Goal: Information Seeking & Learning: Learn about a topic

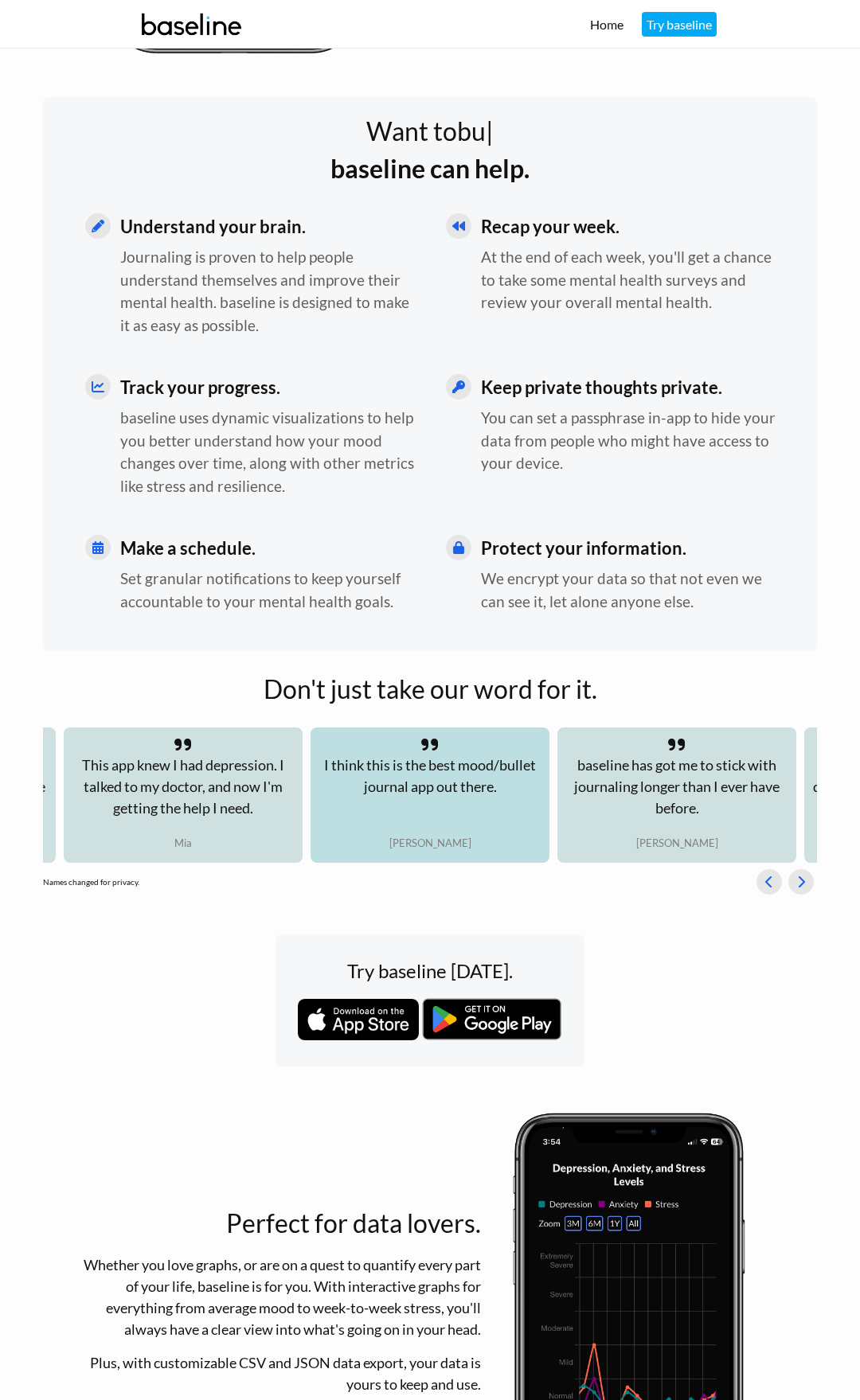
scroll to position [5, 0]
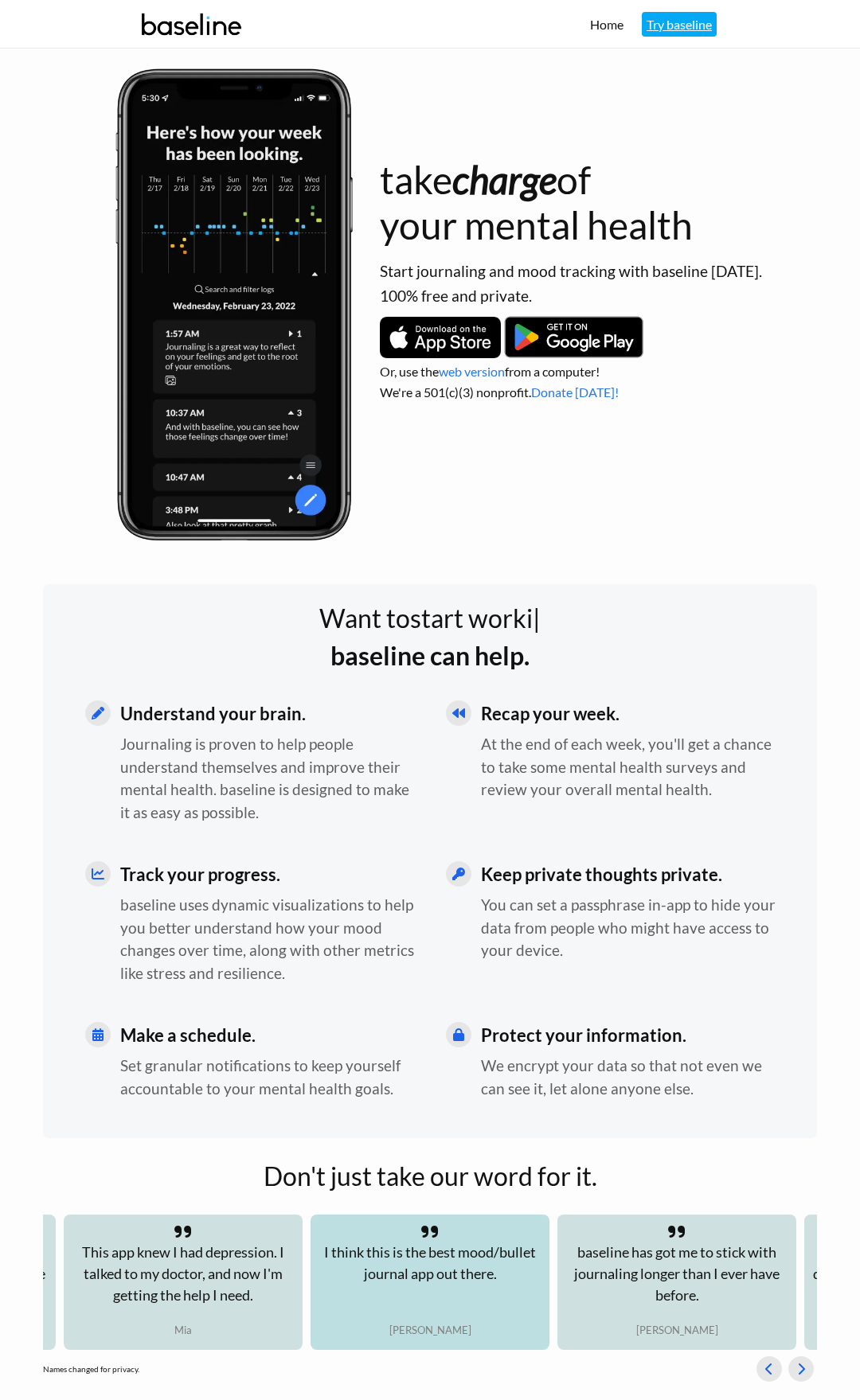
click at [703, 25] on link "Try baseline" at bounding box center [679, 24] width 75 height 24
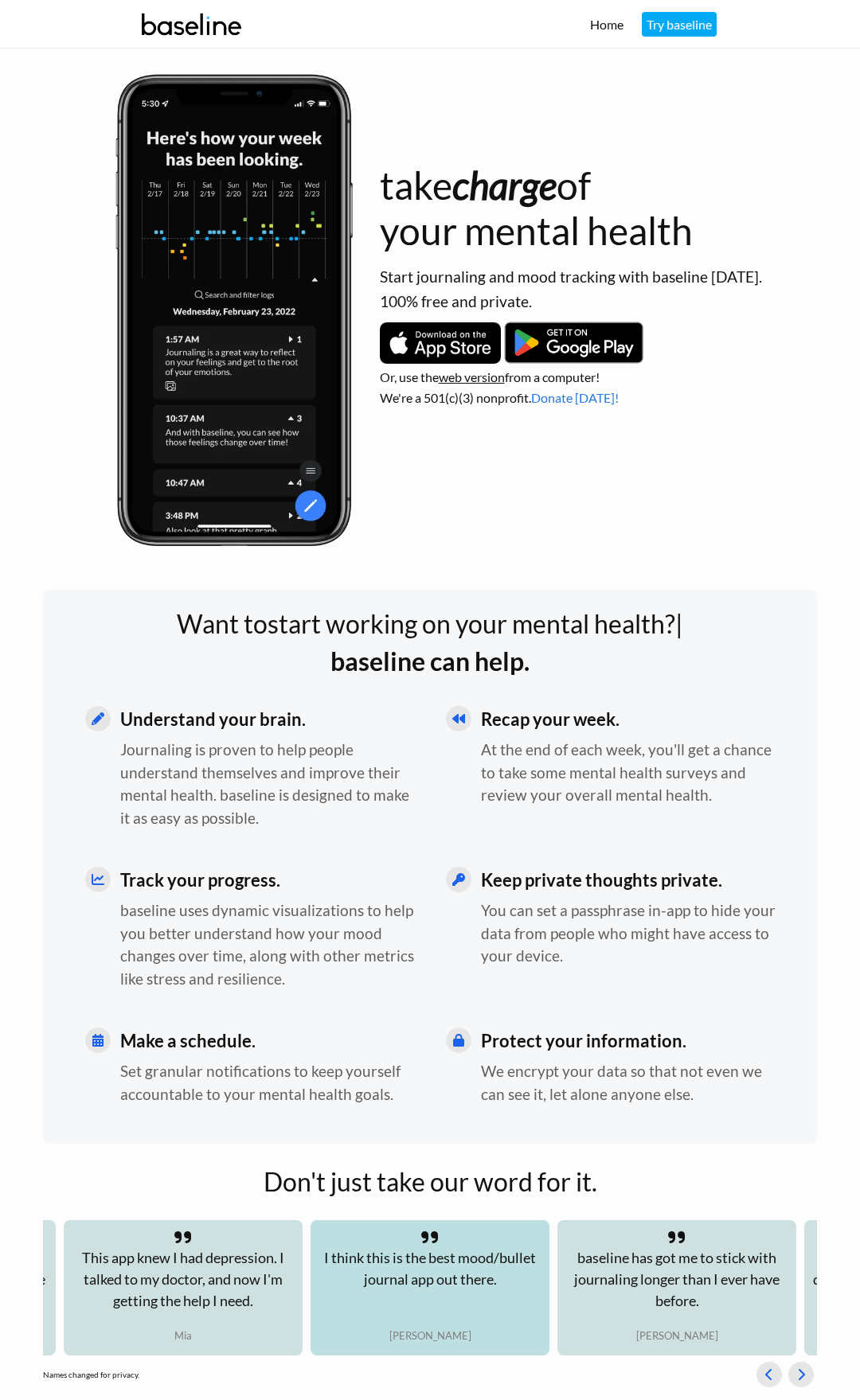
click at [459, 378] on link "web version" at bounding box center [472, 376] width 66 height 15
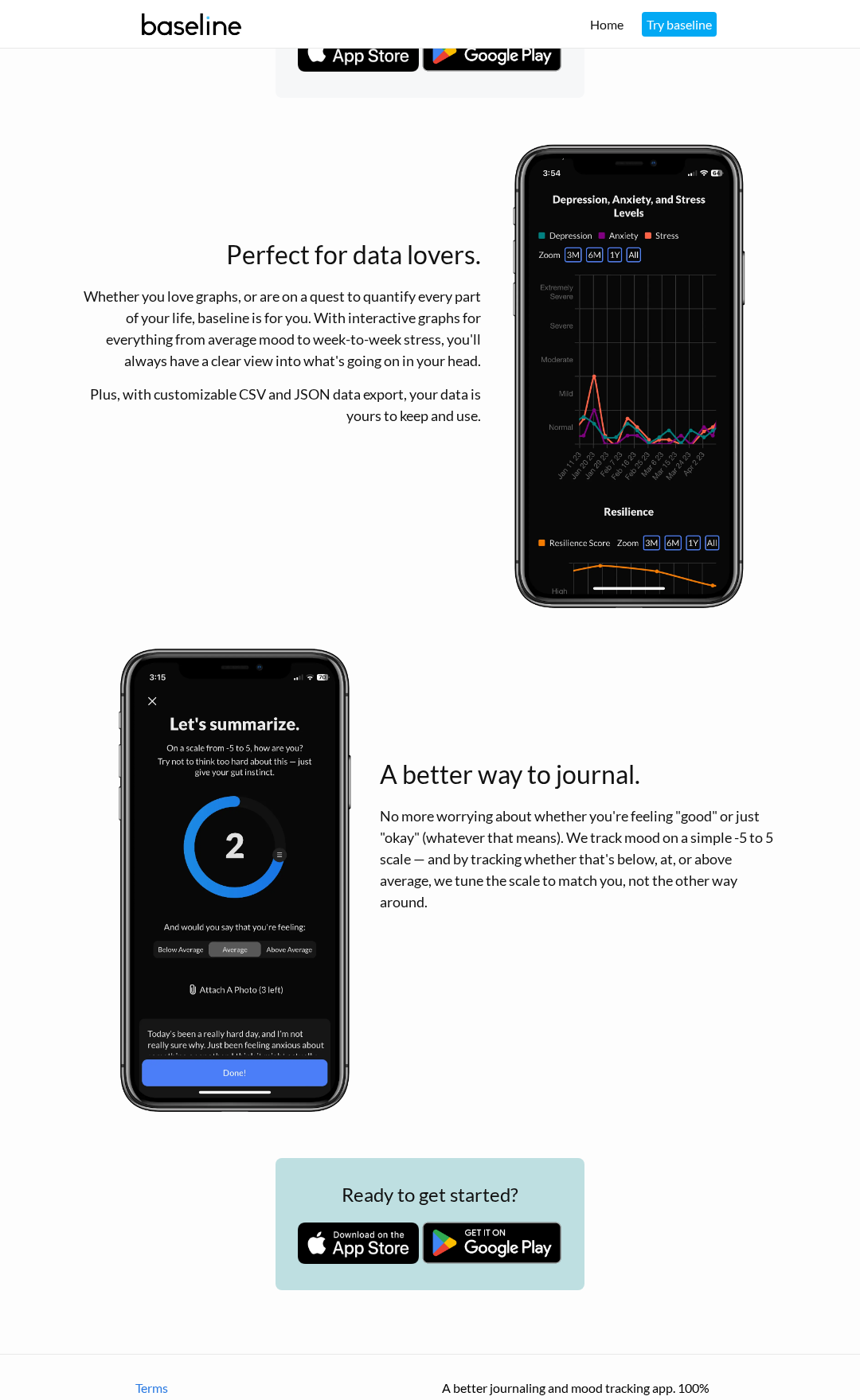
scroll to position [1629, 0]
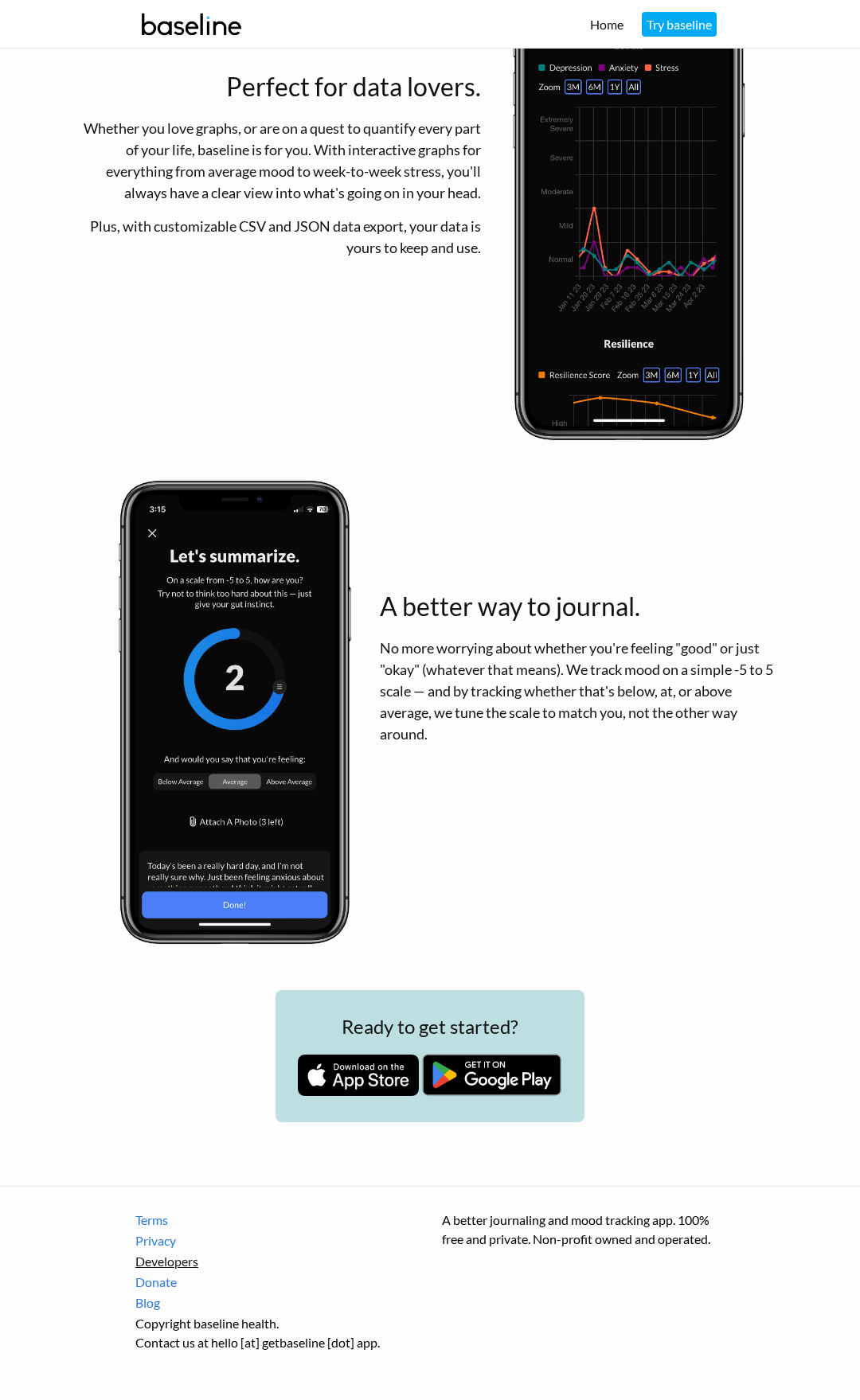
click at [176, 1264] on link "Developers" at bounding box center [277, 1261] width 283 height 19
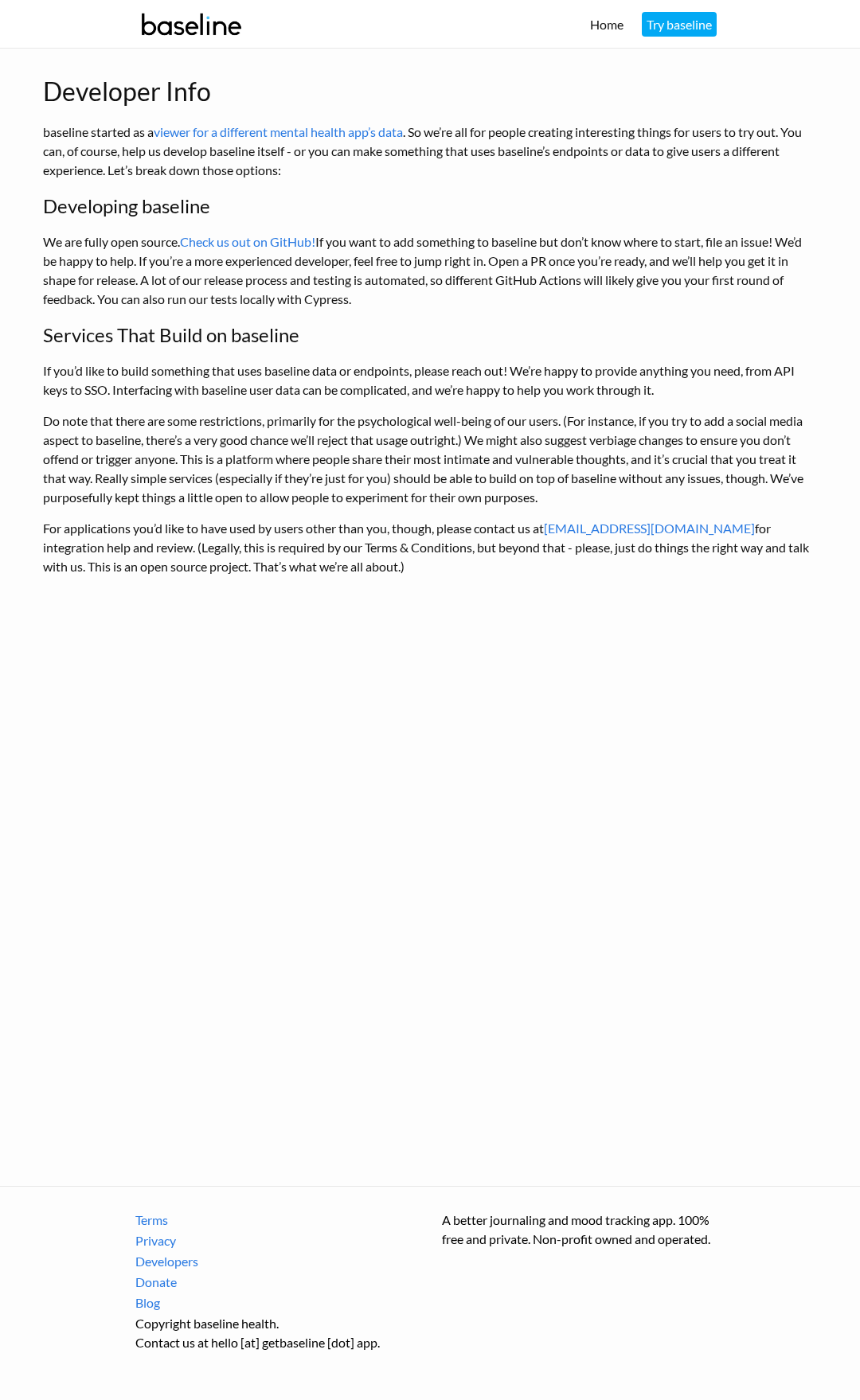
click at [300, 234] on p "We are fully open source. Check us out on GitHub! If you want to add something …" at bounding box center [429, 270] width 774 height 76
click at [300, 238] on link "Check us out on GitHub!" at bounding box center [247, 241] width 135 height 15
